Goal: Transaction & Acquisition: Purchase product/service

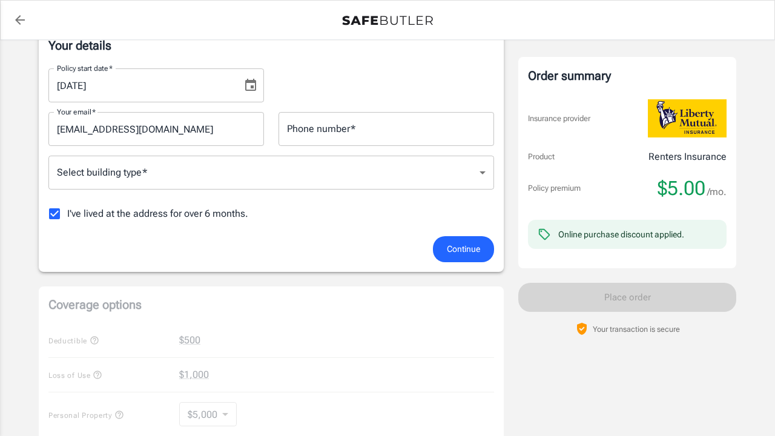
scroll to position [220, 0]
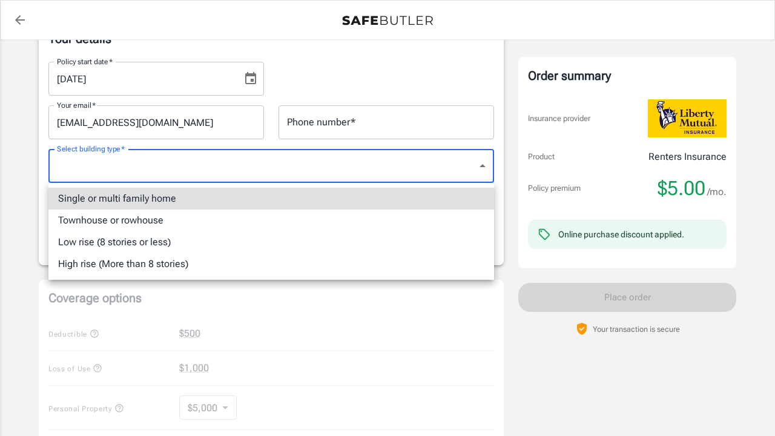
click at [236, 176] on body "Policy premium $ 5.00 /mo Liberty Mutual Renters Insurance [STREET_ADDRESS] You…" at bounding box center [387, 352] width 775 height 1145
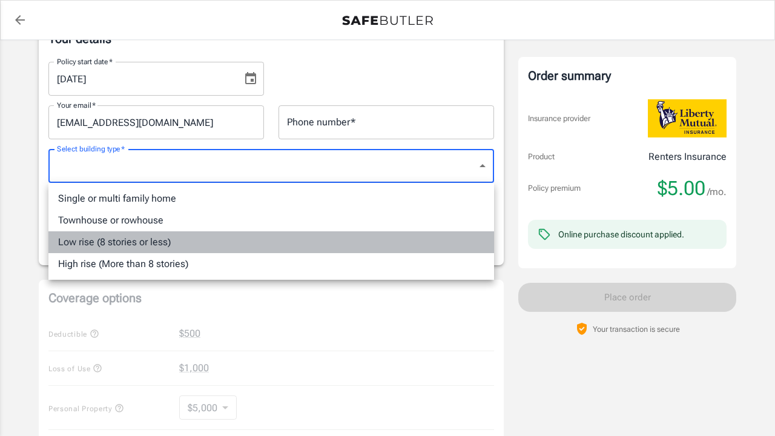
click at [194, 250] on li "Low rise (8 stories or less)" at bounding box center [271, 242] width 446 height 22
type input "lowrise"
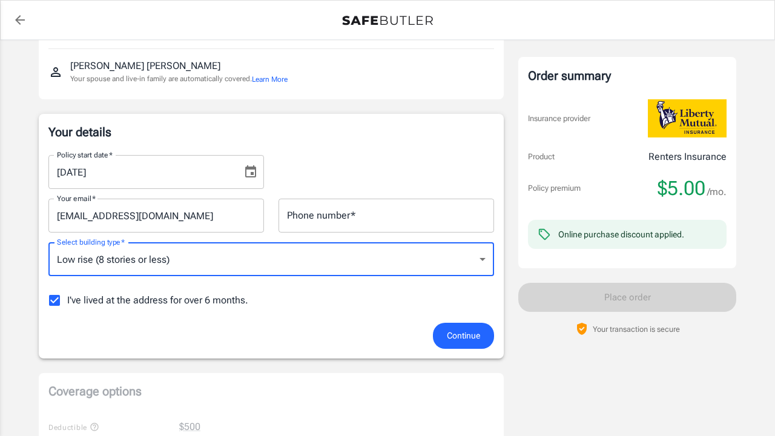
scroll to position [122, 0]
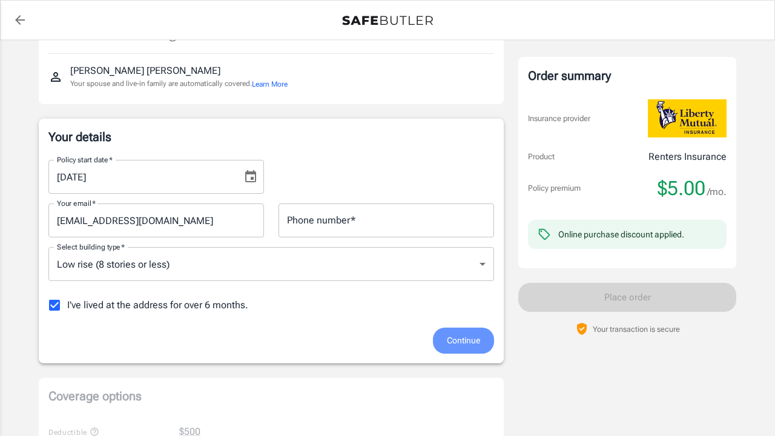
click at [450, 343] on span "Continue" at bounding box center [463, 340] width 33 height 15
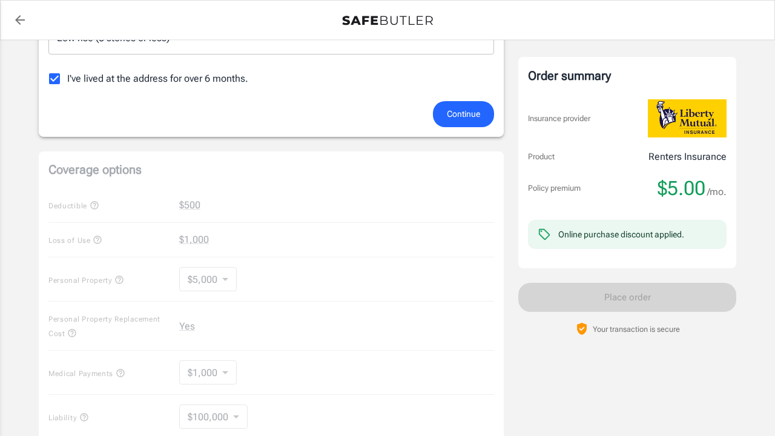
scroll to position [351, 0]
type input "7329867247"
click at [472, 114] on span "Continue" at bounding box center [463, 112] width 33 height 15
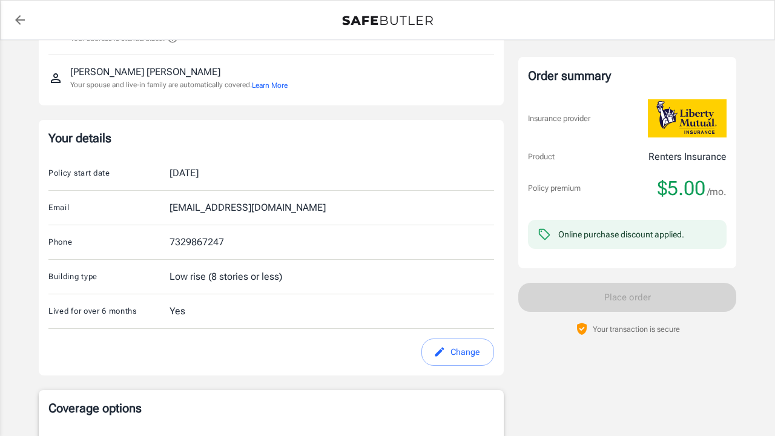
scroll to position [247, 0]
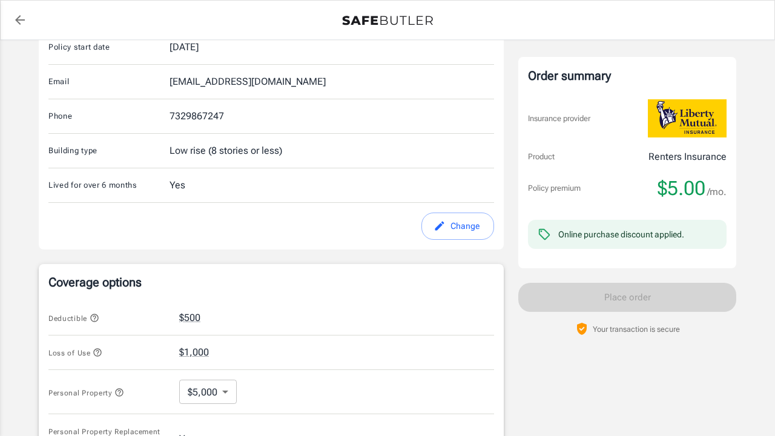
click at [471, 233] on button "Change" at bounding box center [458, 226] width 73 height 27
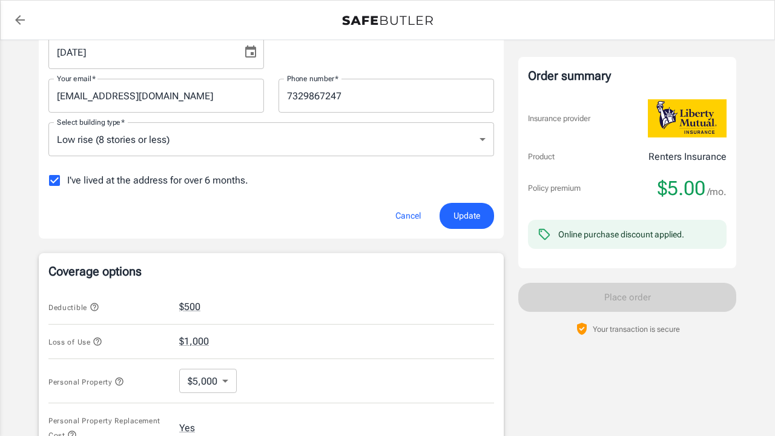
click at [59, 179] on input "I've lived at the address for over 6 months." at bounding box center [54, 180] width 25 height 25
checkbox input "false"
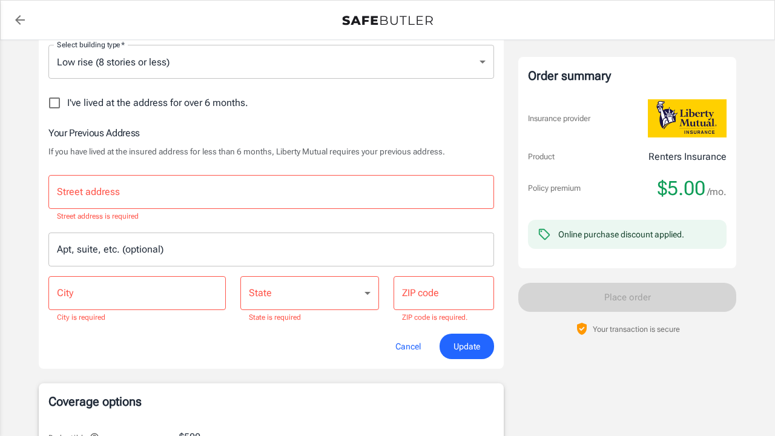
scroll to position [326, 0]
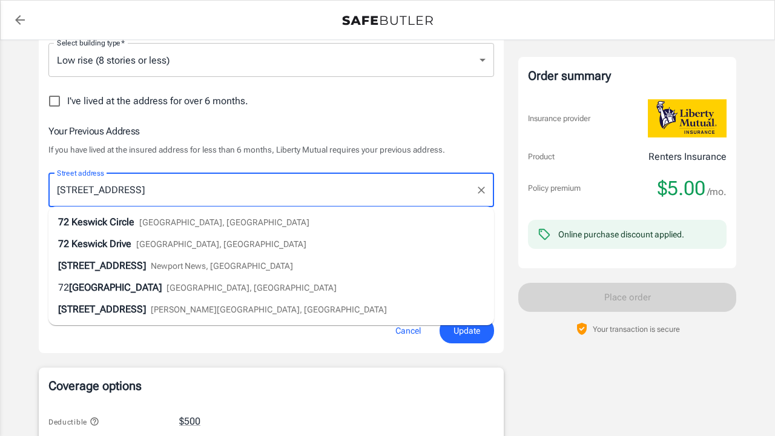
click at [171, 292] on span "[GEOGRAPHIC_DATA], [GEOGRAPHIC_DATA]" at bounding box center [252, 288] width 170 height 10
type input "[STREET_ADDRESS]"
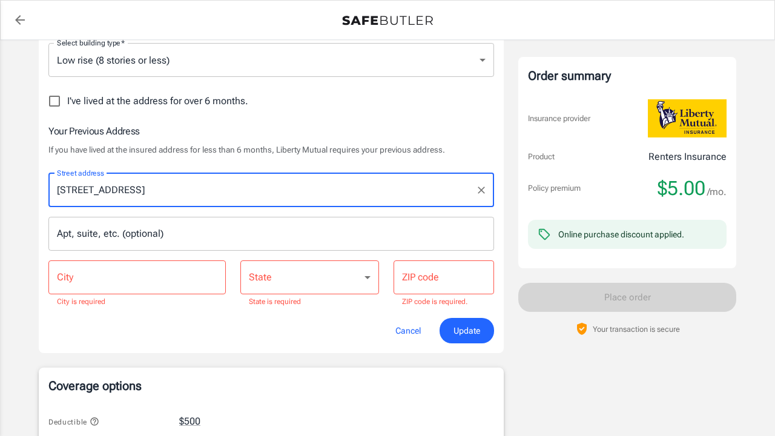
type input "[GEOGRAPHIC_DATA]"
select select "PA"
type input "19114"
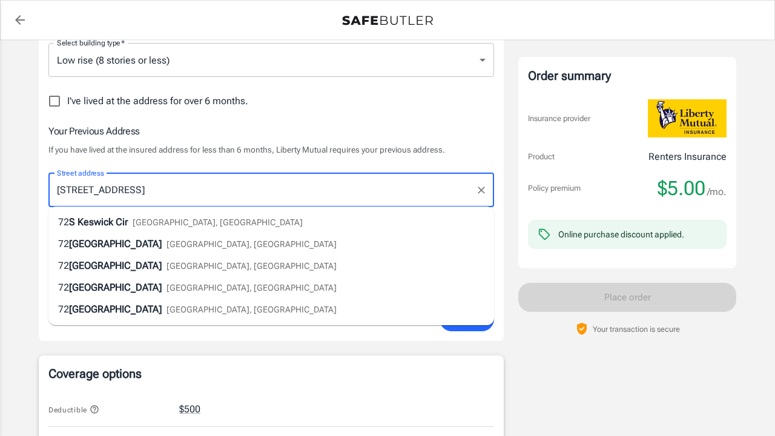
drag, startPoint x: 99, startPoint y: 192, endPoint x: 72, endPoint y: 191, distance: 27.3
click at [72, 191] on input "[STREET_ADDRESS]" at bounding box center [262, 190] width 417 height 23
type input "[STREET_ADDRESS]"
click at [207, 226] on span "[GEOGRAPHIC_DATA], [GEOGRAPHIC_DATA]" at bounding box center [224, 222] width 170 height 10
type input "[GEOGRAPHIC_DATA]"
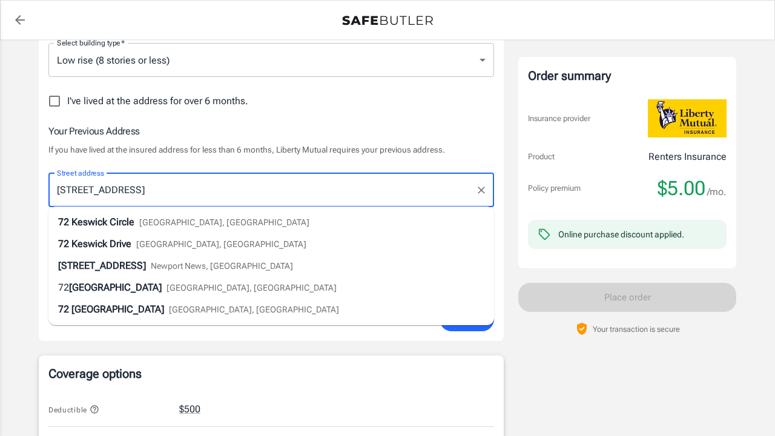
select select "NJ"
type input "08831"
type input "[STREET_ADDRESS]"
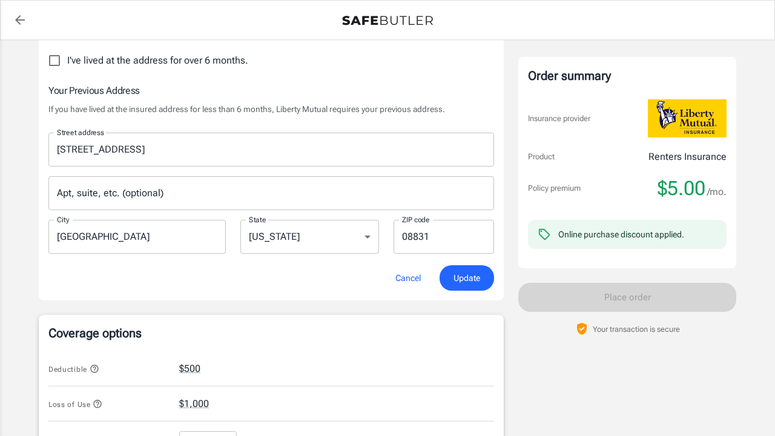
scroll to position [397, 0]
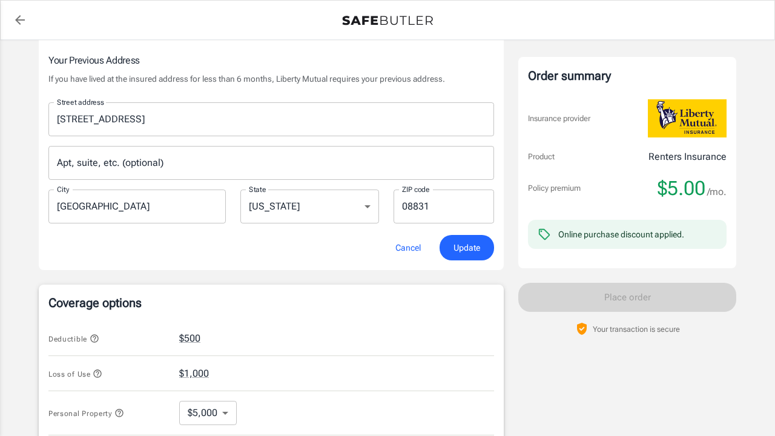
click at [463, 250] on span "Update" at bounding box center [467, 247] width 27 height 15
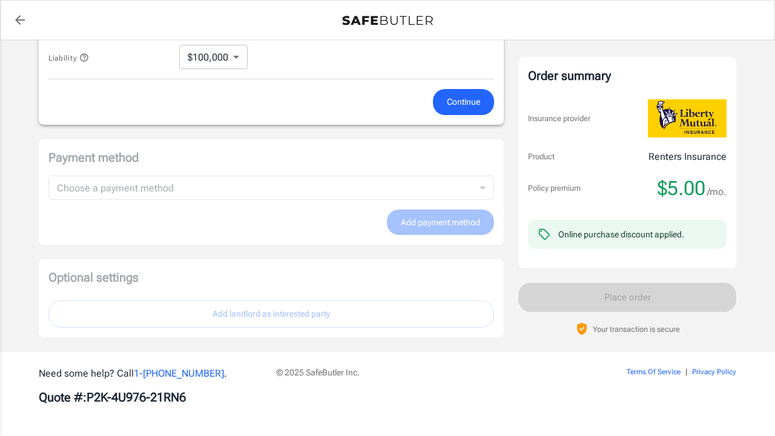
scroll to position [753, 0]
click at [469, 108] on span "Continue" at bounding box center [463, 102] width 33 height 15
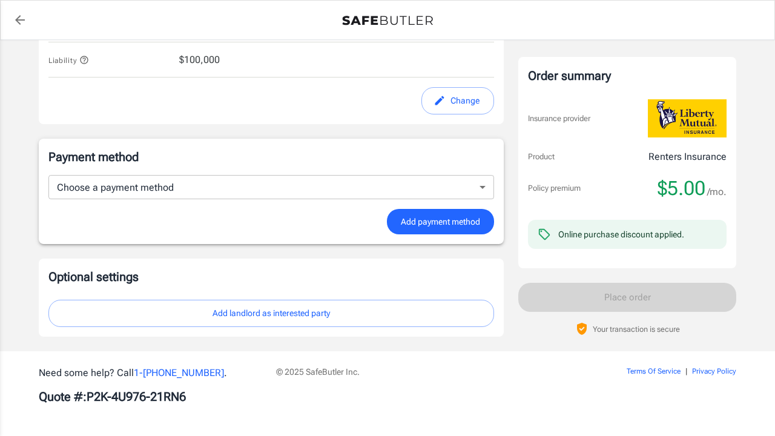
scroll to position [701, 0]
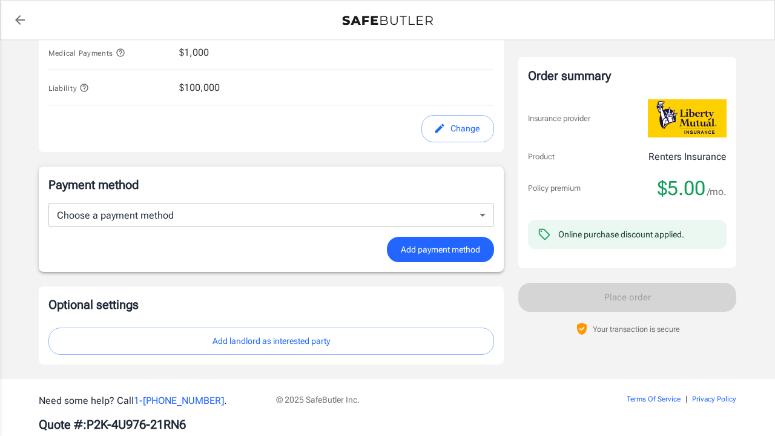
click at [317, 346] on button "Add landlord as interested party" at bounding box center [271, 341] width 446 height 27
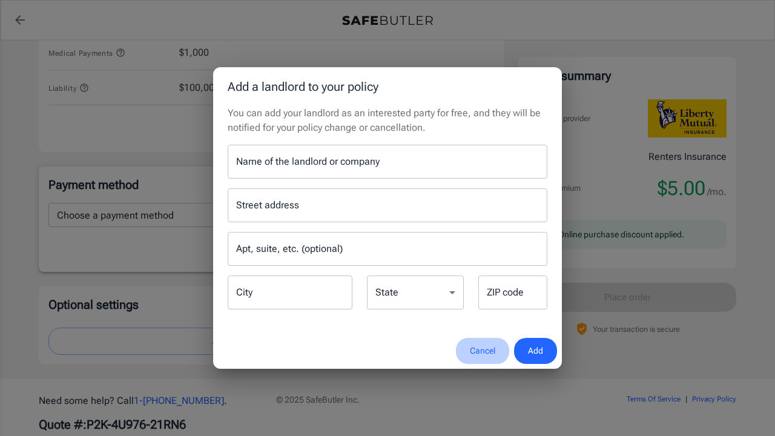
click at [479, 352] on button "Cancel" at bounding box center [482, 351] width 53 height 26
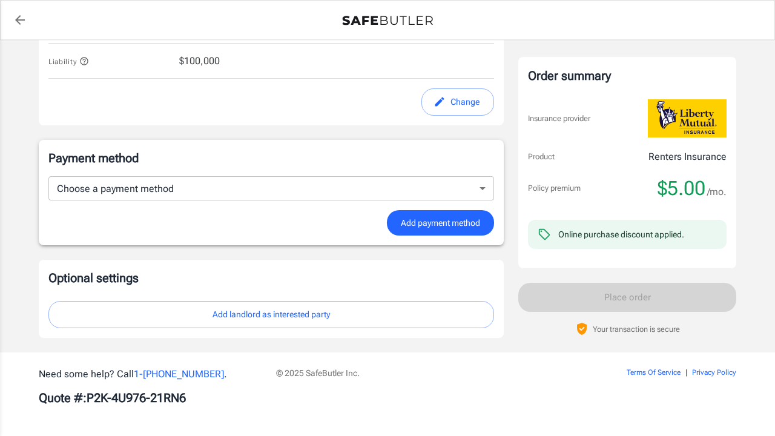
scroll to position [727, 0]
